Goal: Task Accomplishment & Management: Use online tool/utility

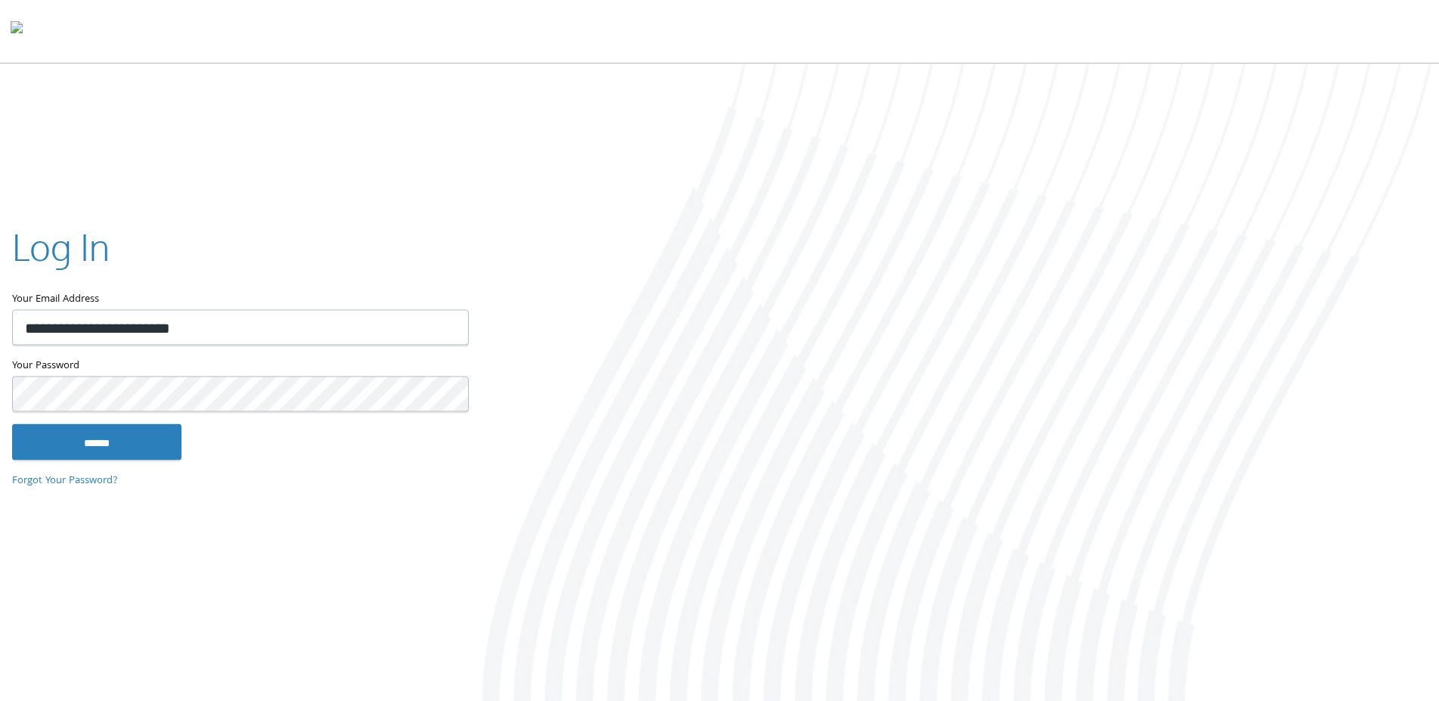
type input "**********"
click at [12, 423] on input "******" at bounding box center [96, 441] width 169 height 36
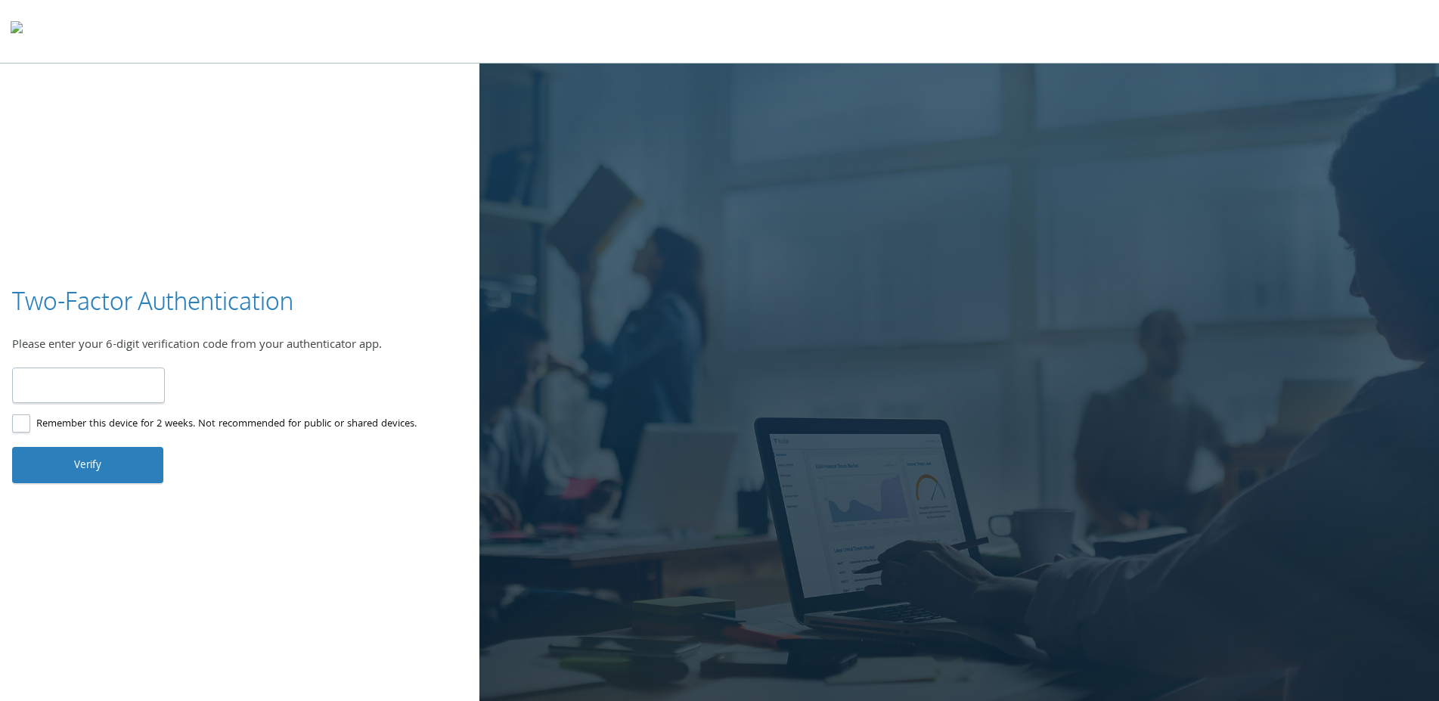
click at [88, 393] on input "number" at bounding box center [88, 385] width 153 height 36
type input "******"
